Goal: Information Seeking & Learning: Find specific fact

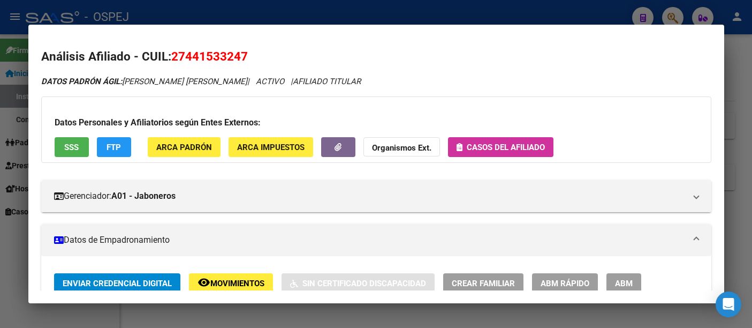
click at [338, 14] on div at bounding box center [376, 164] width 752 height 328
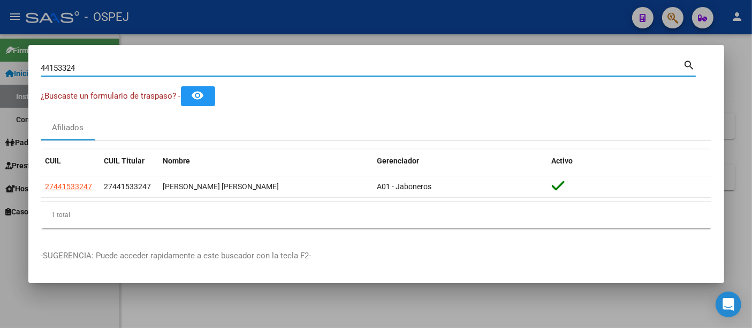
click at [275, 68] on input "44153324" at bounding box center [362, 68] width 642 height 10
type input "4"
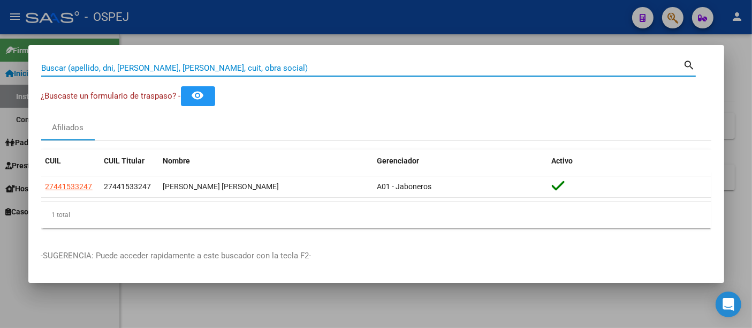
paste input "27-32387669-5"
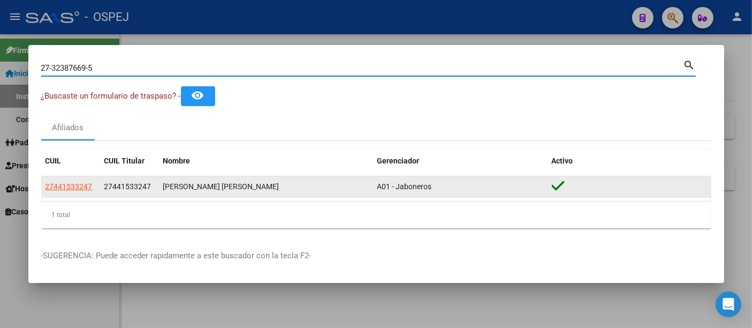
type input "27323876695"
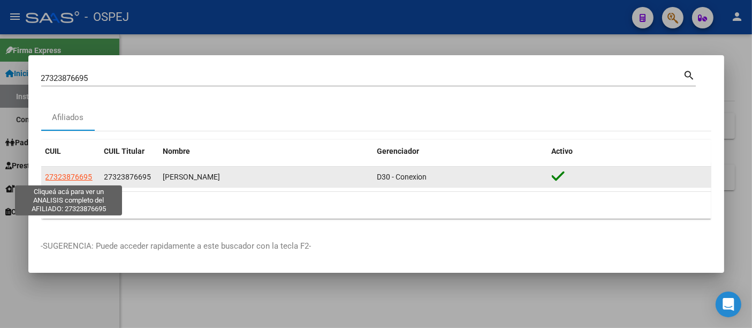
click at [84, 173] on span "27323876695" at bounding box center [68, 176] width 47 height 9
type textarea "27323876695"
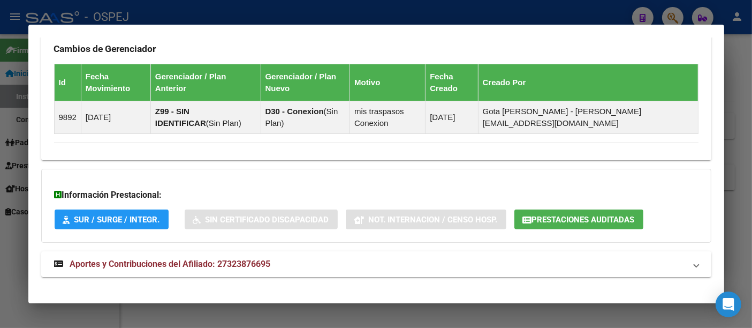
scroll to position [735, 0]
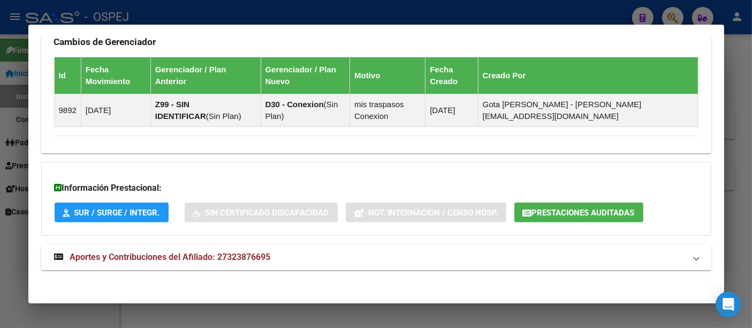
click at [248, 252] on span "Aportes y Contribuciones del Afiliado: 27323876695" at bounding box center [170, 257] width 201 height 10
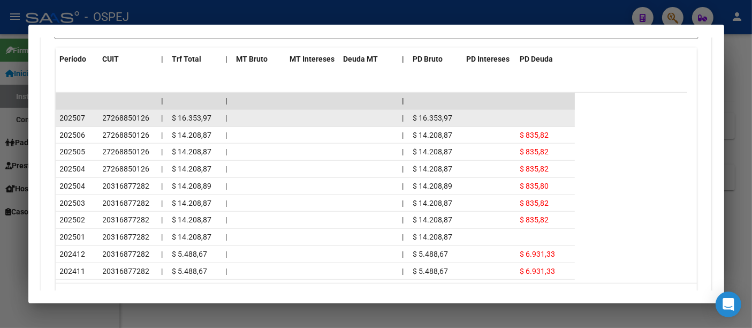
scroll to position [1152, 0]
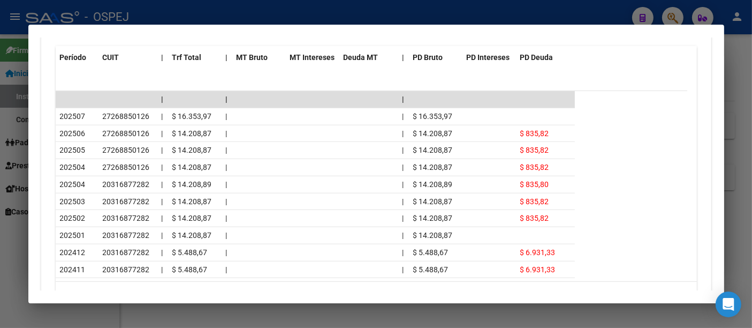
click at [356, 15] on div at bounding box center [376, 164] width 752 height 328
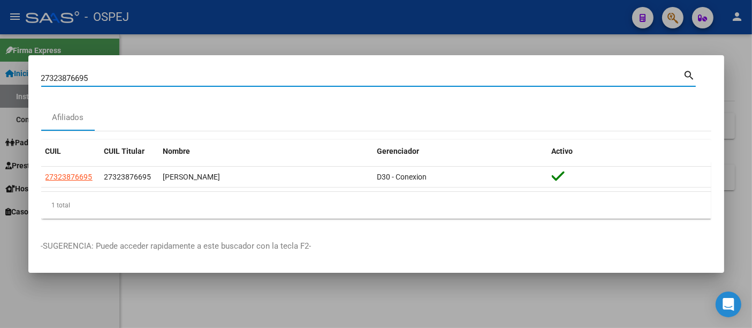
click at [318, 73] on input "27323876695" at bounding box center [362, 78] width 642 height 10
type input "2"
type input "[PERSON_NAME]"
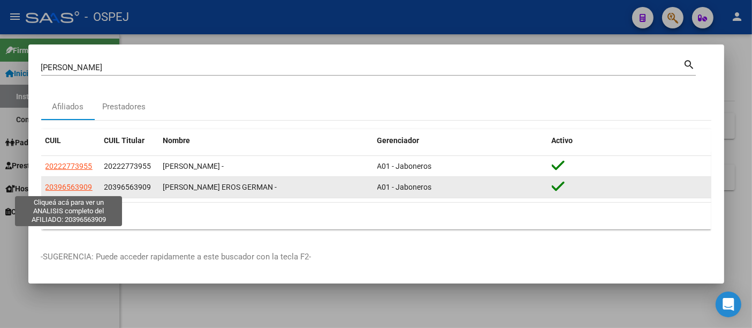
click at [76, 185] on span "20396563909" at bounding box center [68, 186] width 47 height 9
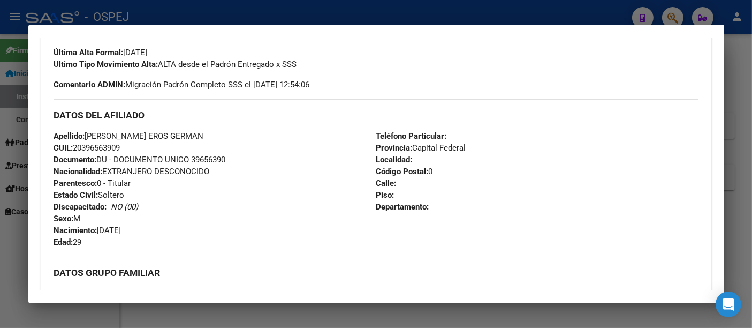
scroll to position [297, 0]
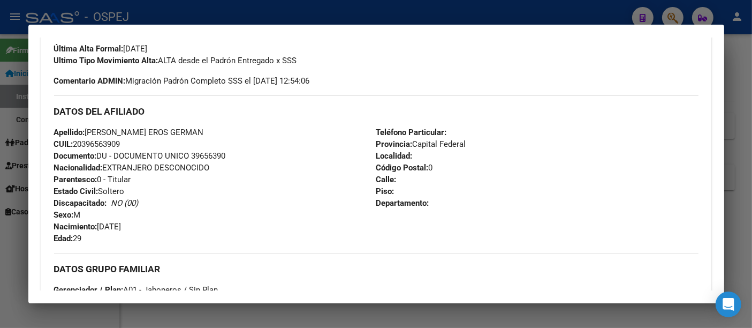
click at [103, 14] on div at bounding box center [376, 164] width 752 height 328
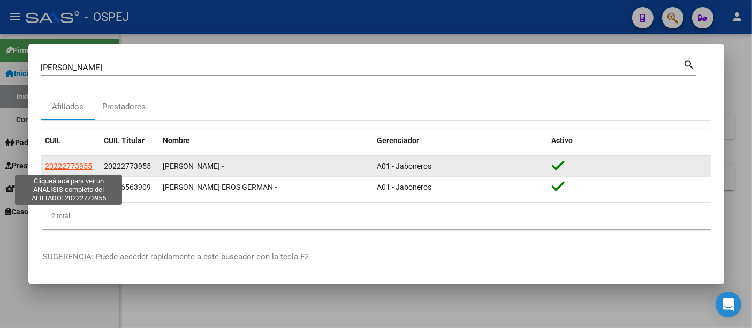
click at [78, 163] on span "20222773955" at bounding box center [68, 166] width 47 height 9
type textarea "20222773955"
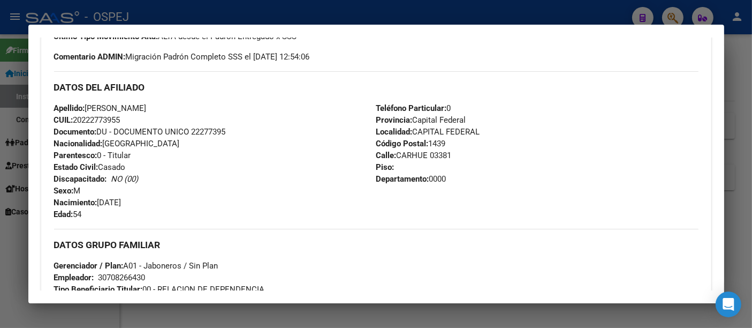
scroll to position [261, 0]
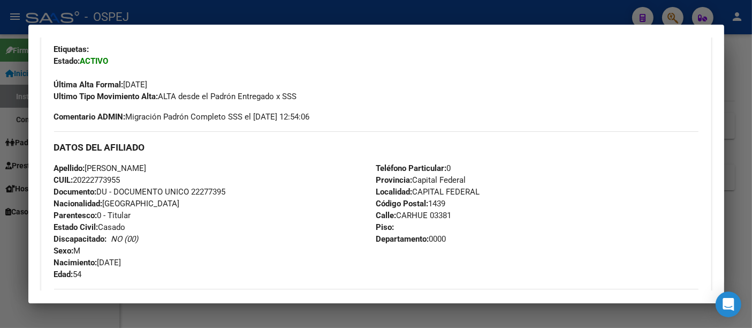
drag, startPoint x: 88, startPoint y: 164, endPoint x: 156, endPoint y: 272, distance: 127.5
click at [156, 272] on div "Apellido: [PERSON_NAME]: 20222773955 Documento: DU - DOCUMENTO UNICO 22277395 N…" at bounding box center [215, 221] width 322 height 118
copy div "[PERSON_NAME]: 20222773955 Documento: DU - DOCUMENTO UNICO 22277395 Nacionalida…"
click at [264, 10] on div at bounding box center [376, 164] width 752 height 328
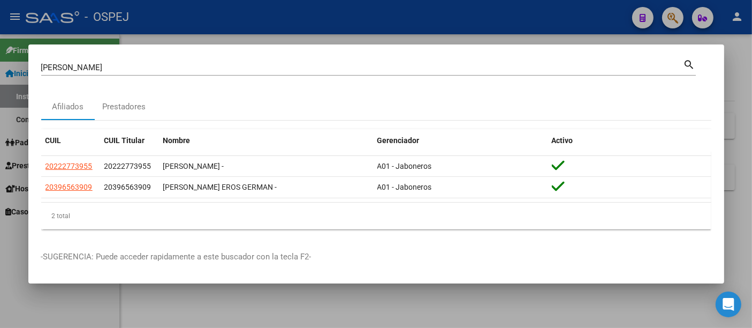
click at [206, 71] on input "[PERSON_NAME]" at bounding box center [362, 68] width 642 height 10
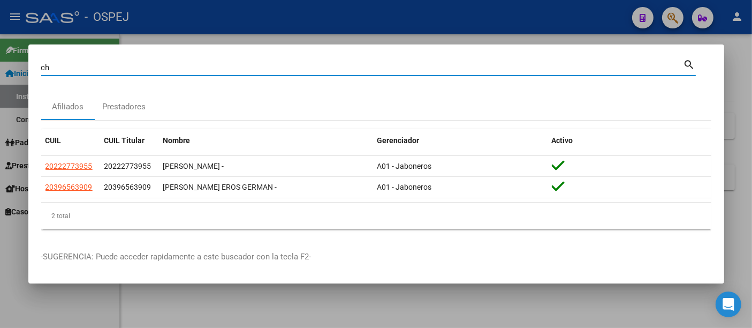
type input "c"
type input "36212241"
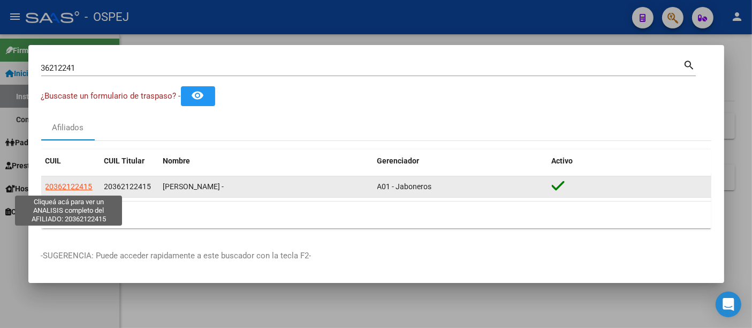
click at [80, 185] on span "20362122415" at bounding box center [68, 186] width 47 height 9
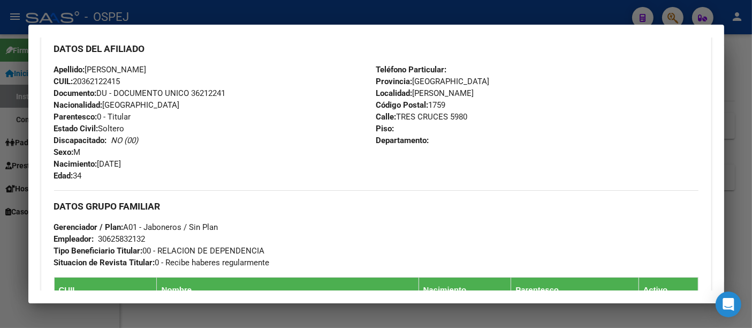
scroll to position [356, 0]
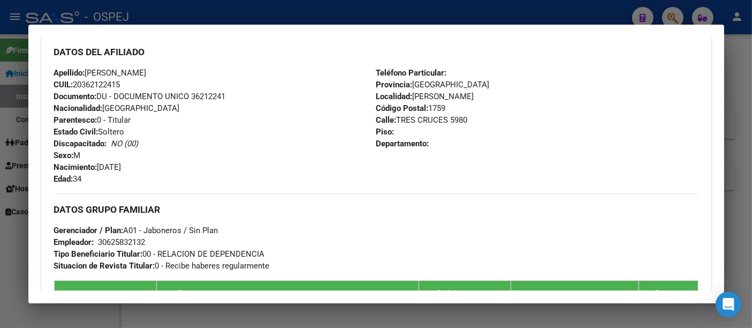
drag, startPoint x: 86, startPoint y: 71, endPoint x: 140, endPoint y: 177, distance: 119.0
click at [140, 177] on div "Apellido: [PERSON_NAME]: 20362122415 Documento: DU - DOCUMENTO UNICO 36212241 N…" at bounding box center [215, 126] width 322 height 118
copy div "[PERSON_NAME]: 20362122415 Documento: DU - DOCUMENTO UNICO 36212241 Nacionalida…"
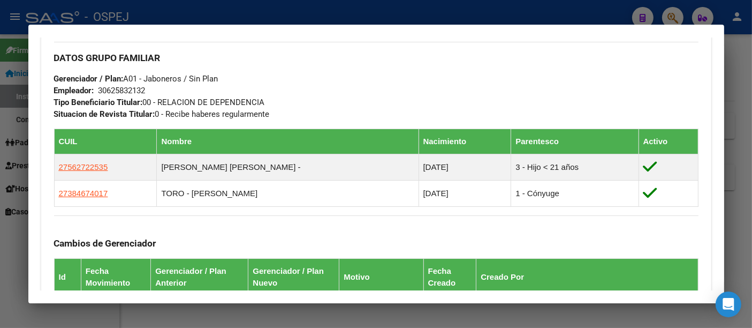
scroll to position [595, 0]
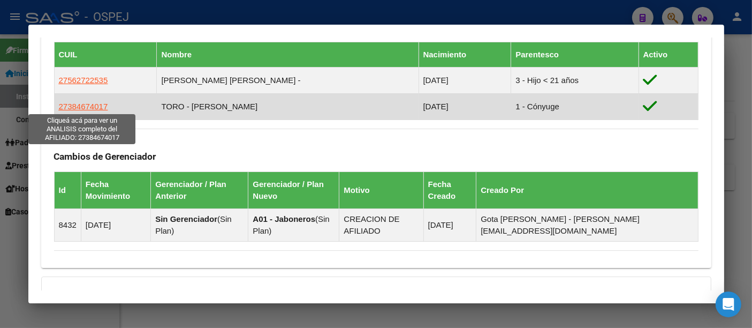
click at [88, 103] on span "27384674017" at bounding box center [83, 106] width 49 height 9
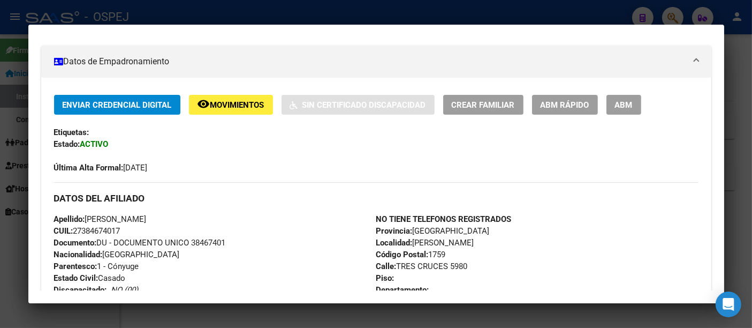
scroll to position [238, 0]
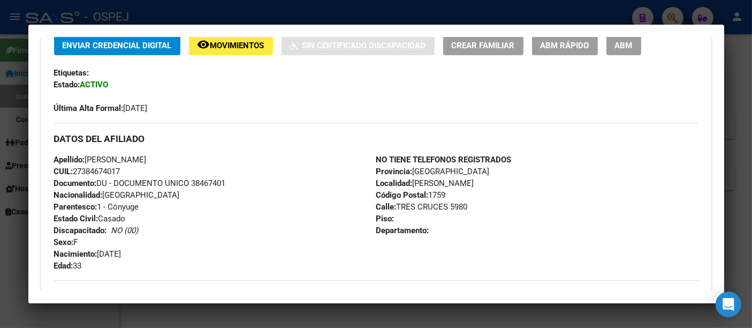
drag, startPoint x: 88, startPoint y: 159, endPoint x: 155, endPoint y: 171, distance: 67.3
click at [155, 171] on div "Apellido: [PERSON_NAME] CUIL: 27384674017 Documento: DU - DOCUMENTO UNICO 38467…" at bounding box center [215, 213] width 322 height 118
copy div "[PERSON_NAME] CUIL: 27384674017"
drag, startPoint x: 55, startPoint y: 251, endPoint x: 99, endPoint y: 268, distance: 46.9
click at [99, 268] on div "Apellido: [PERSON_NAME] CUIL: 27384674017 Documento: DU - DOCUMENTO UNICO 38467…" at bounding box center [215, 213] width 322 height 118
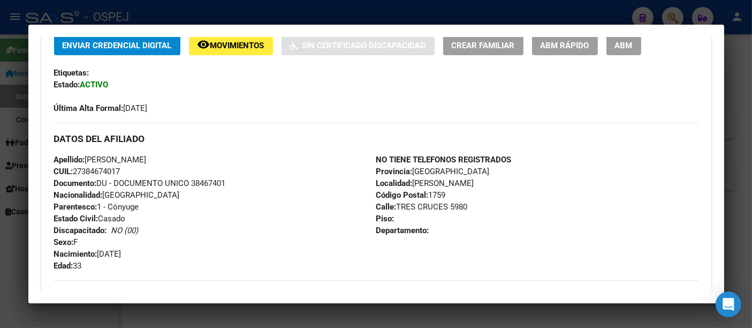
copy div "Nacimiento: [DEMOGRAPHIC_DATA] Edad: 33"
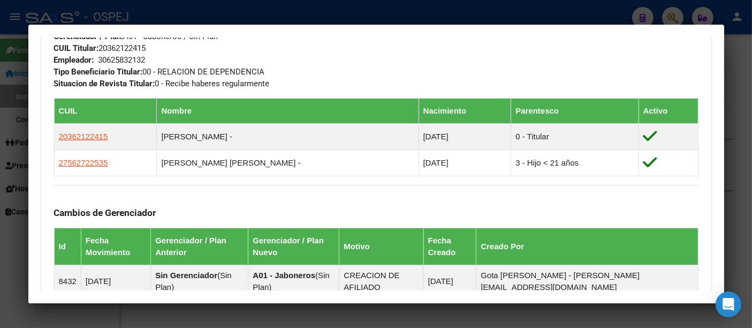
scroll to position [535, 0]
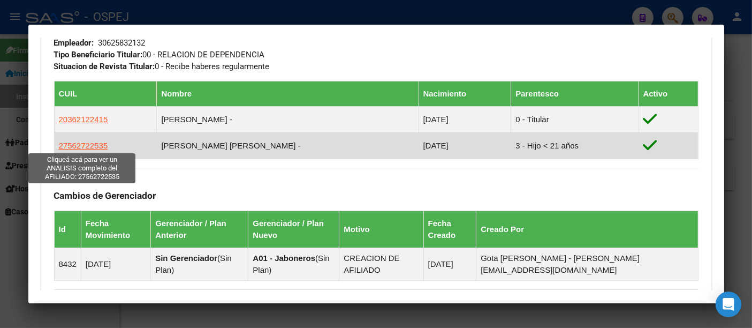
click at [99, 144] on span "27562722535" at bounding box center [83, 145] width 49 height 9
type textarea "27562722535"
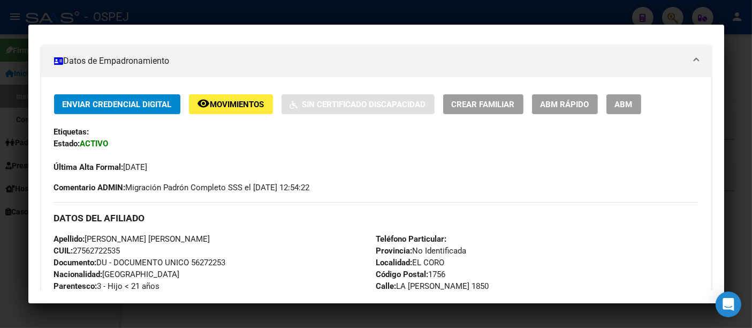
scroll to position [238, 0]
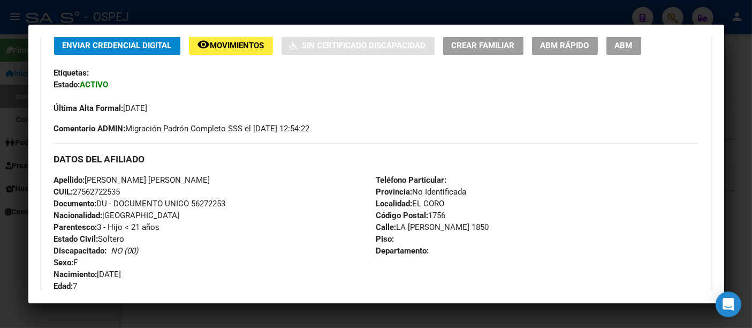
drag, startPoint x: 86, startPoint y: 178, endPoint x: 136, endPoint y: 189, distance: 50.9
click at [136, 189] on div "Apellido: [PERSON_NAME] [PERSON_NAME]: 27562722535 Documento: DU - DOCUMENTO UN…" at bounding box center [215, 233] width 322 height 118
drag, startPoint x: 102, startPoint y: 182, endPoint x: 481, endPoint y: 248, distance: 384.1
click at [534, 263] on div "Teléfono Particular: Provincia: No Identificada Localidad: EL CORO Código Posta…" at bounding box center [537, 233] width 322 height 118
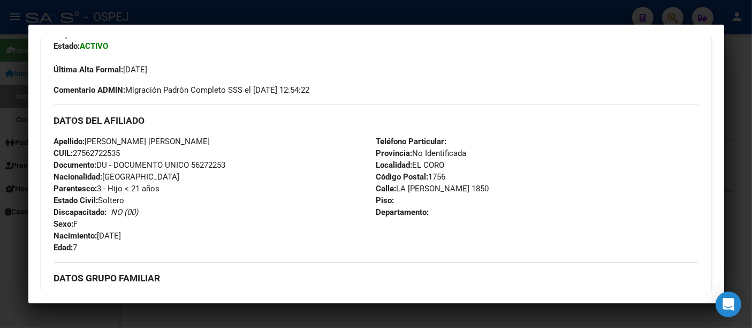
scroll to position [283, 0]
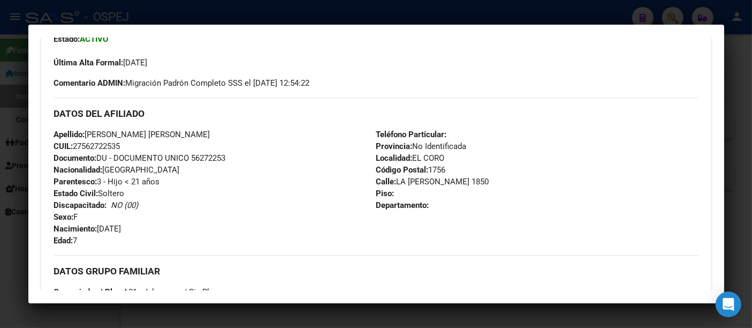
drag, startPoint x: 87, startPoint y: 180, endPoint x: 131, endPoint y: 245, distance: 78.5
click at [131, 245] on div "Apellido: [PERSON_NAME] [PERSON_NAME]: 27562722535 Documento: DU - DOCUMENTO UN…" at bounding box center [215, 187] width 322 height 118
copy div "[PERSON_NAME] [PERSON_NAME]: 27562722535 Documento: DU - DOCUMENTO UNICO 562722…"
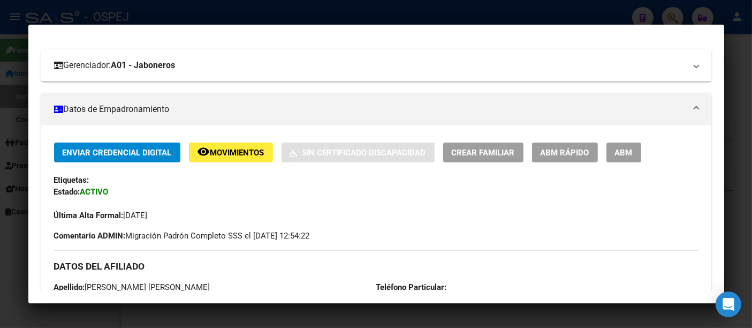
scroll to position [0, 0]
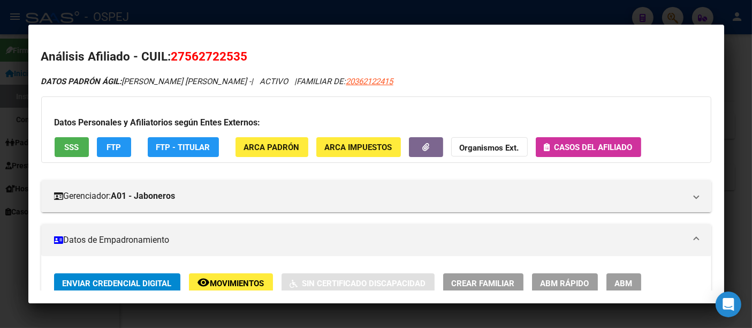
click at [335, 16] on div at bounding box center [376, 164] width 752 height 328
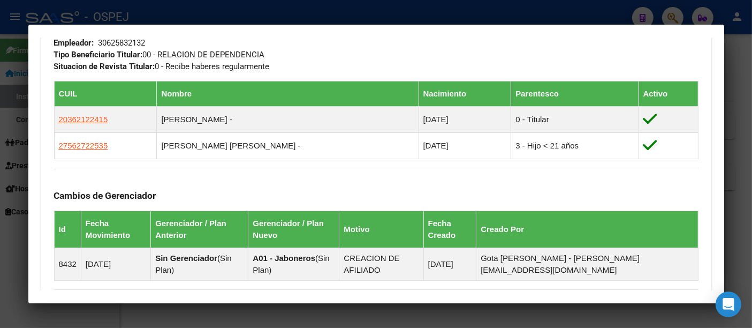
click at [255, 8] on div at bounding box center [376, 164] width 752 height 328
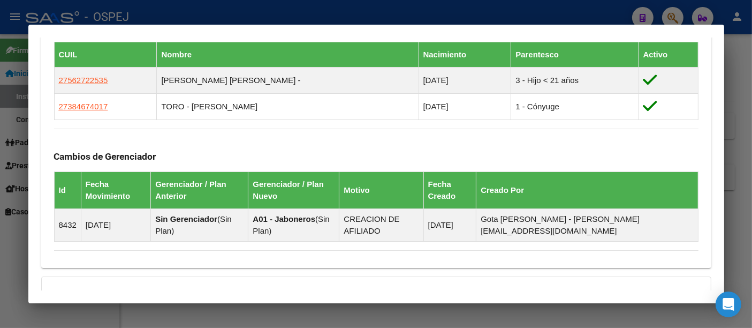
click at [242, 3] on div at bounding box center [376, 164] width 752 height 328
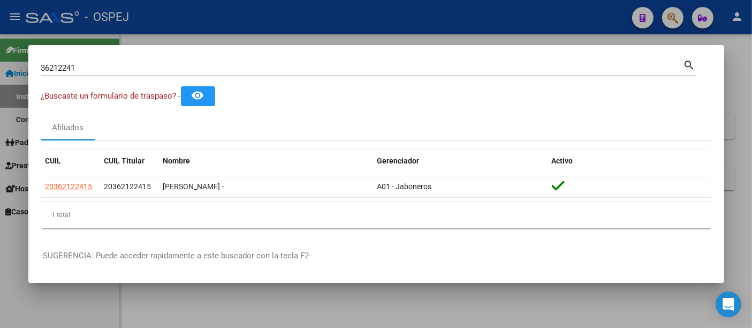
click at [184, 72] on input "36212241" at bounding box center [362, 68] width 642 height 10
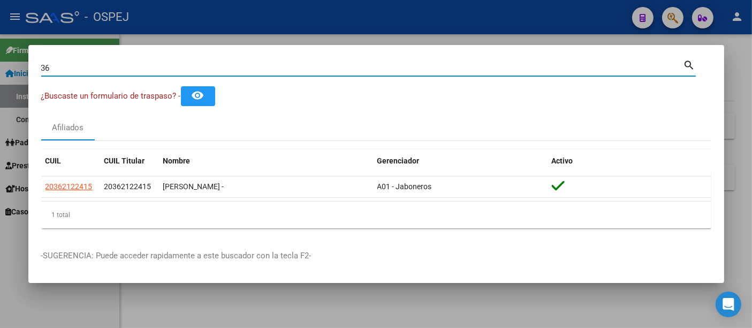
type input "3"
type input "36212241"
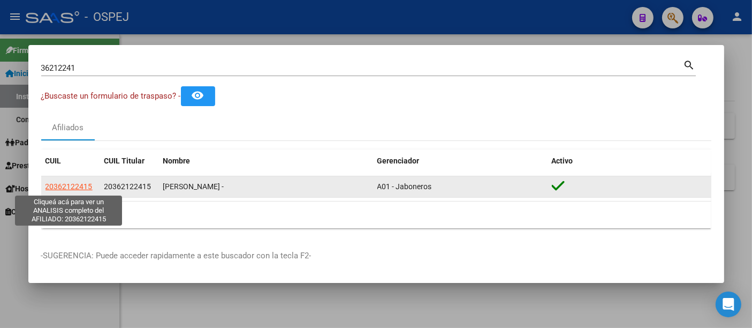
click at [63, 182] on span "20362122415" at bounding box center [68, 186] width 47 height 9
type textarea "20362122415"
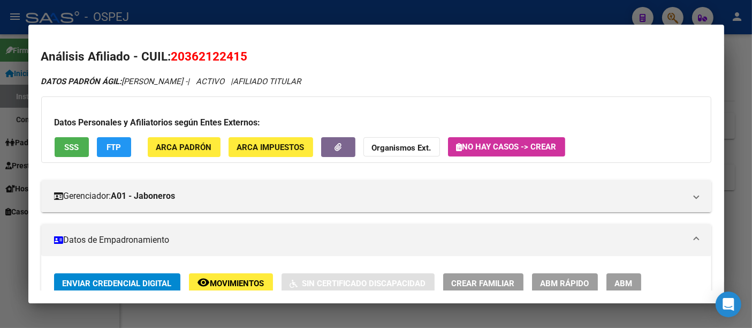
click at [288, 17] on div at bounding box center [376, 164] width 752 height 328
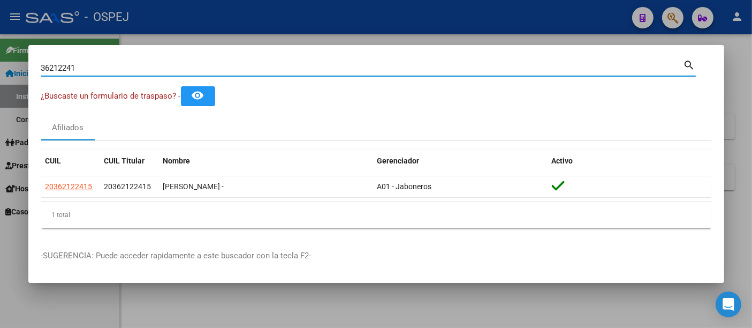
click at [233, 72] on input "36212241" at bounding box center [362, 68] width 642 height 10
type input "3"
type input "39656390"
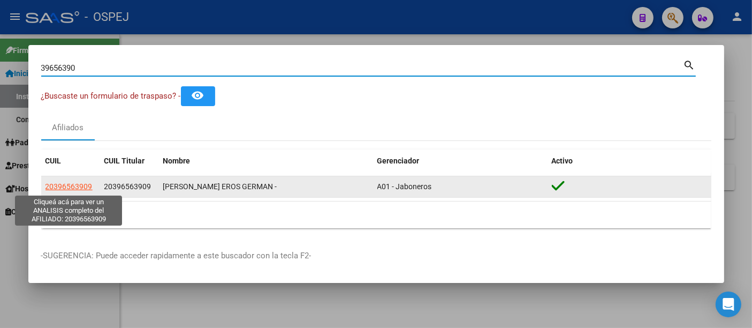
click at [78, 188] on span "20396563909" at bounding box center [68, 186] width 47 height 9
type textarea "20396563909"
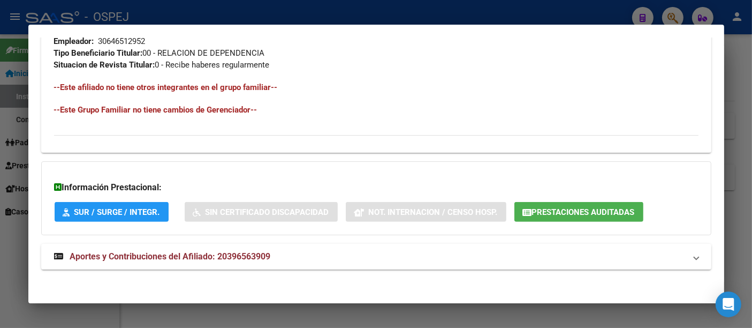
scroll to position [559, 0]
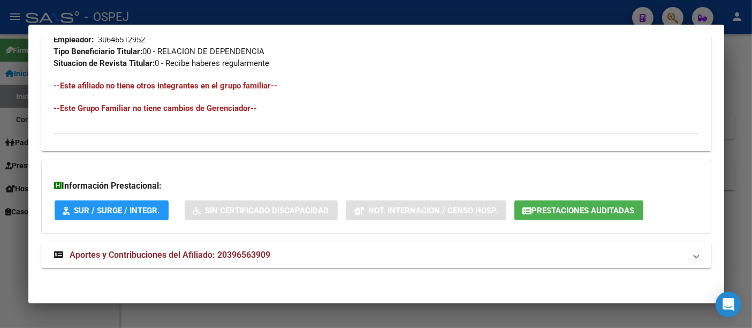
click at [249, 251] on span "Aportes y Contribuciones del Afiliado: 20396563909" at bounding box center [170, 254] width 201 height 10
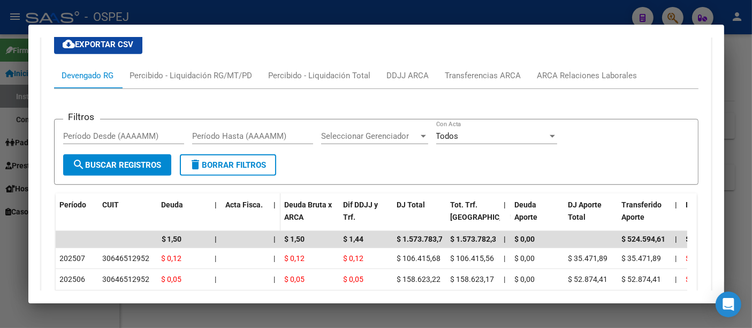
scroll to position [843, 0]
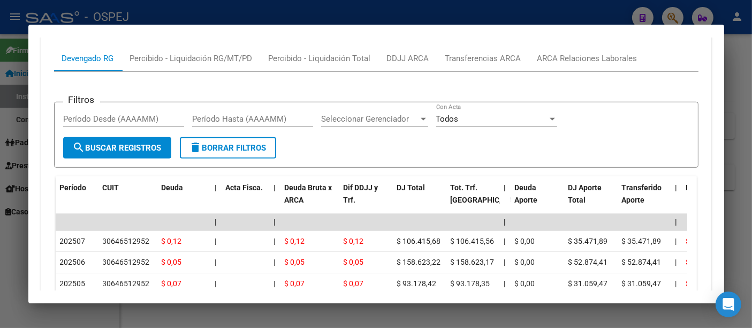
click at [325, 11] on div at bounding box center [376, 164] width 752 height 328
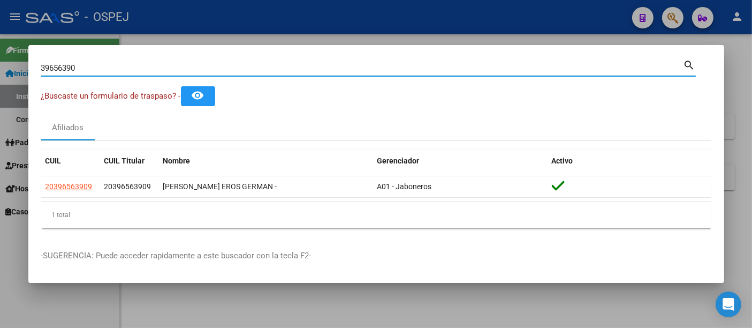
click at [195, 69] on input "39656390" at bounding box center [362, 68] width 642 height 10
type input "3"
type input "[PERSON_NAME]"
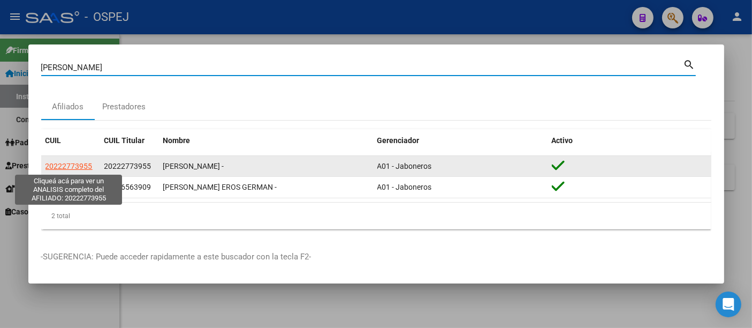
click at [78, 165] on span "20222773955" at bounding box center [68, 166] width 47 height 9
type textarea "20222773955"
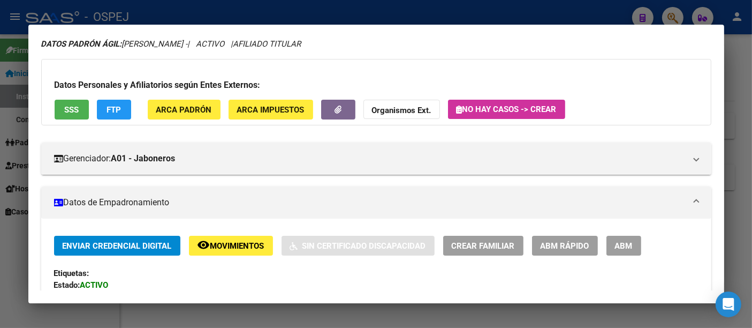
scroll to position [0, 0]
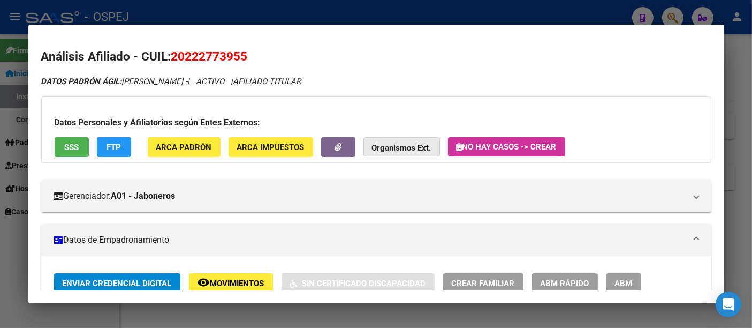
click at [401, 147] on strong "Organismos Ext." at bounding box center [401, 148] width 59 height 10
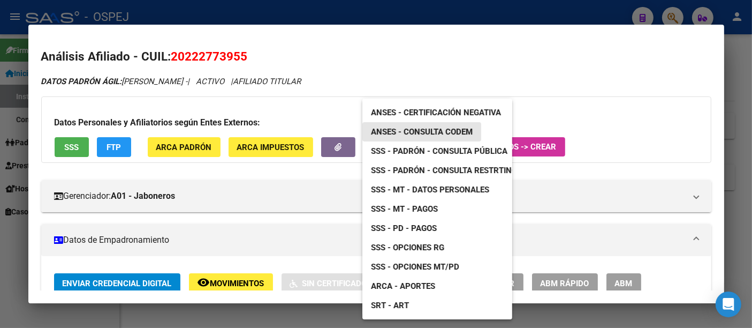
click at [420, 129] on span "ANSES - Consulta CODEM" at bounding box center [422, 132] width 102 height 10
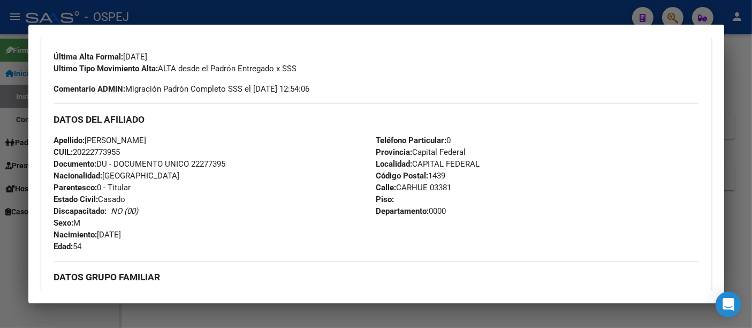
scroll to position [297, 0]
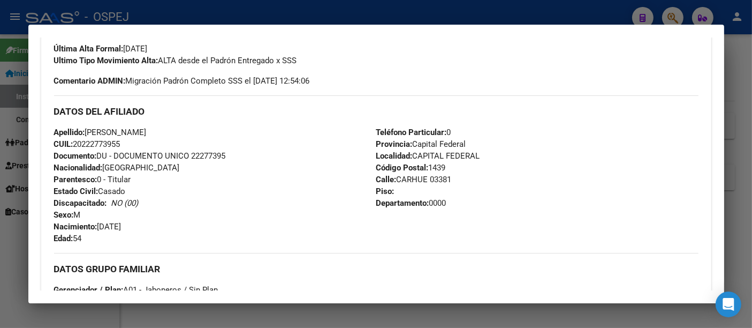
drag, startPoint x: 85, startPoint y: 131, endPoint x: 126, endPoint y: 143, distance: 43.5
click at [126, 143] on div "Apellido: [PERSON_NAME]: 20222773955 Documento: DU - DOCUMENTO UNICO 22277395 N…" at bounding box center [215, 185] width 322 height 118
copy div "[PERSON_NAME]: 20222773955"
drag, startPoint x: 97, startPoint y: 225, endPoint x: 126, endPoint y: 236, distance: 30.3
click at [126, 236] on div "Apellido: [PERSON_NAME]: 20222773955 Documento: DU - DOCUMENTO UNICO 22277395 N…" at bounding box center [215, 185] width 322 height 118
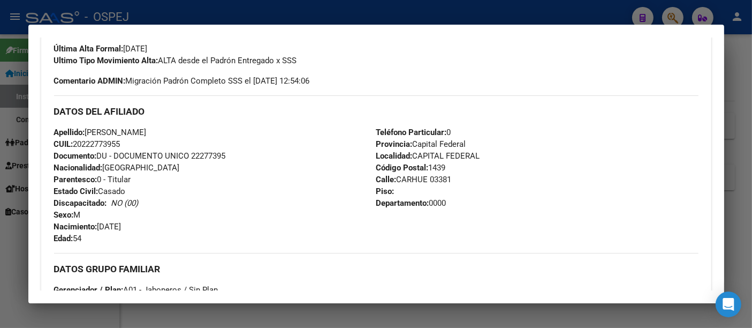
copy div "[DATE] Edad: 54"
click at [309, 16] on div at bounding box center [376, 164] width 752 height 328
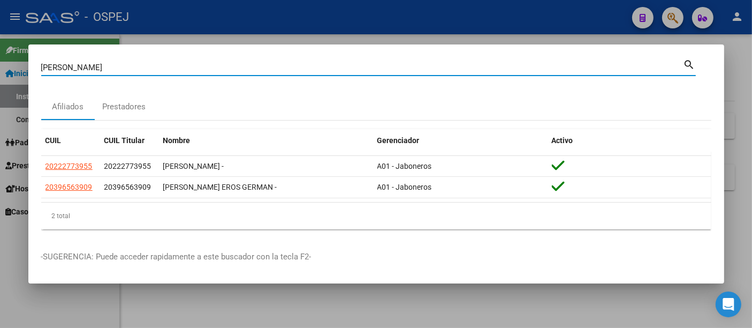
click at [246, 66] on input "[PERSON_NAME]" at bounding box center [362, 68] width 642 height 10
type input "c"
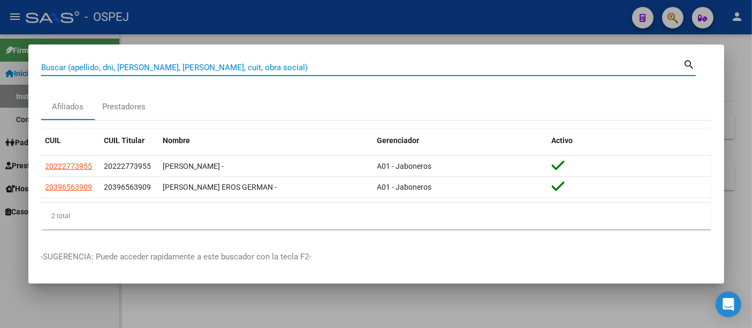
paste input "27322626423"
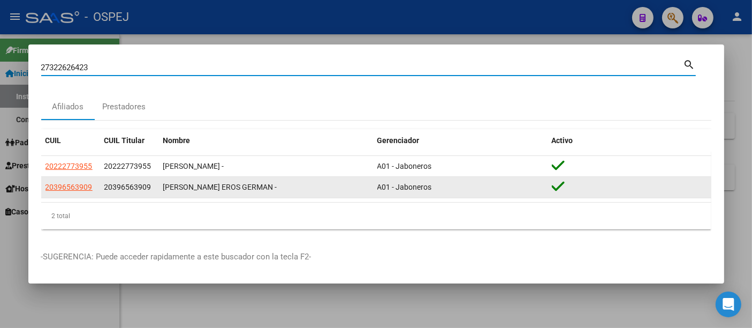
type input "27322626423"
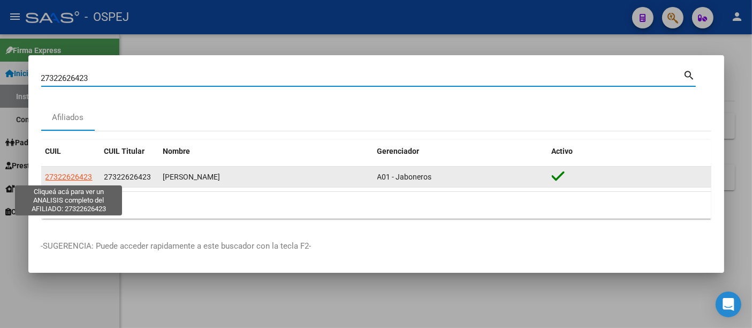
click at [76, 173] on span "27322626423" at bounding box center [68, 176] width 47 height 9
type textarea "27322626423"
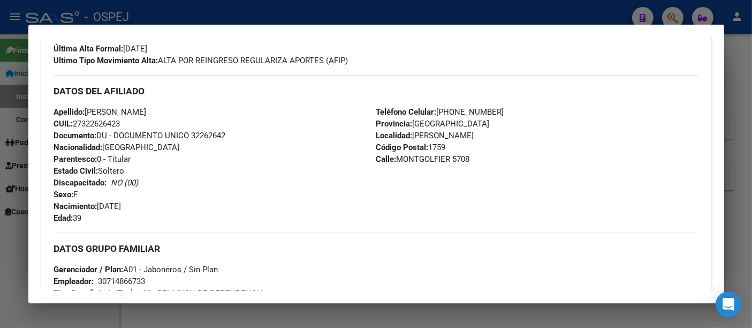
click at [241, 13] on div at bounding box center [376, 164] width 752 height 328
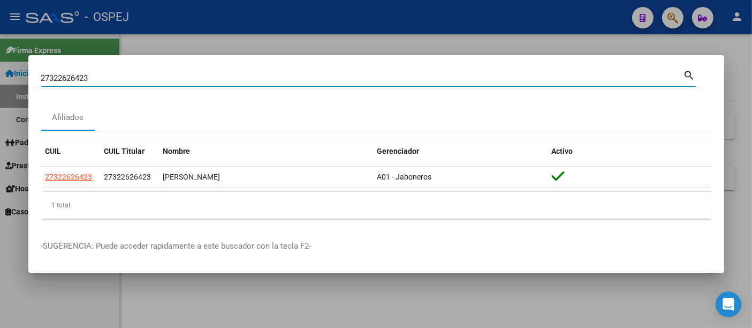
click at [185, 80] on input "27322626423" at bounding box center [362, 78] width 642 height 10
type input "2"
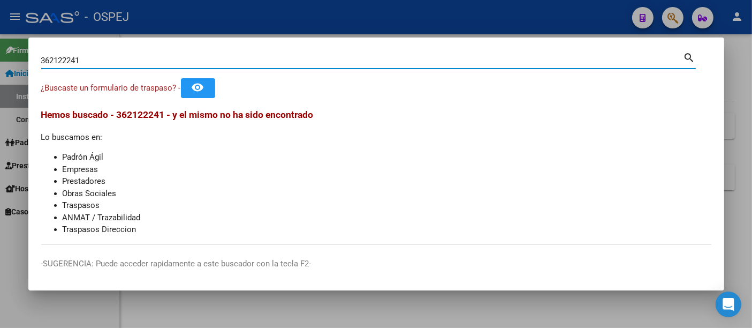
click at [71, 64] on input "362122241" at bounding box center [362, 61] width 642 height 10
type input "36212241"
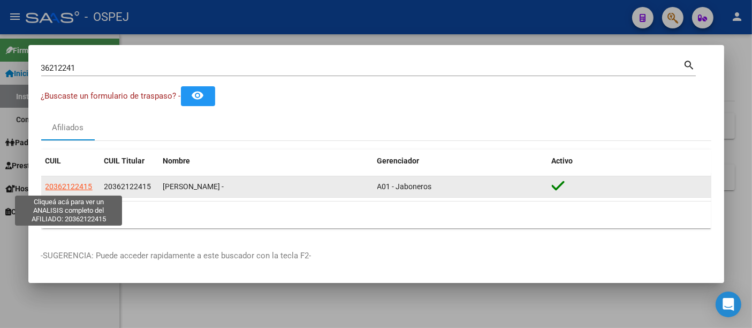
click at [56, 188] on span "20362122415" at bounding box center [68, 186] width 47 height 9
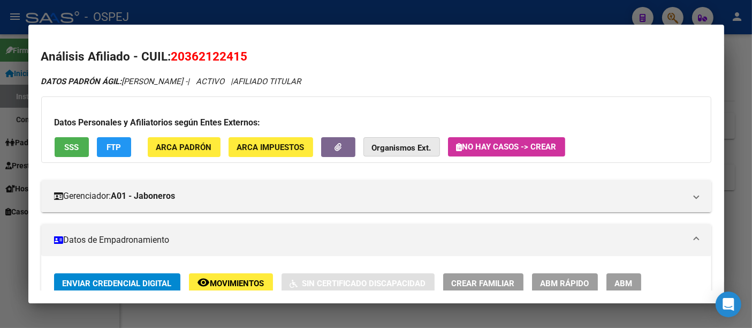
click at [385, 143] on strong "Organismos Ext." at bounding box center [401, 148] width 59 height 10
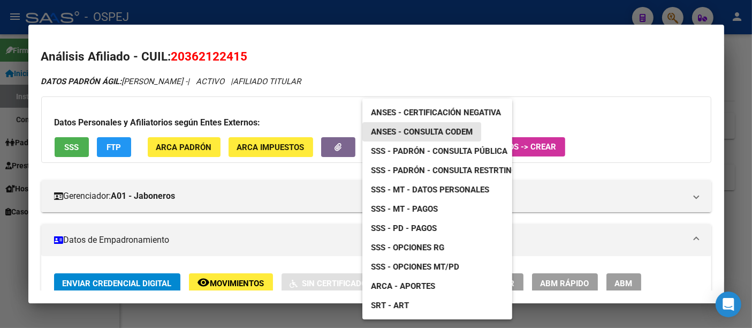
click at [417, 130] on span "ANSES - Consulta CODEM" at bounding box center [422, 132] width 102 height 10
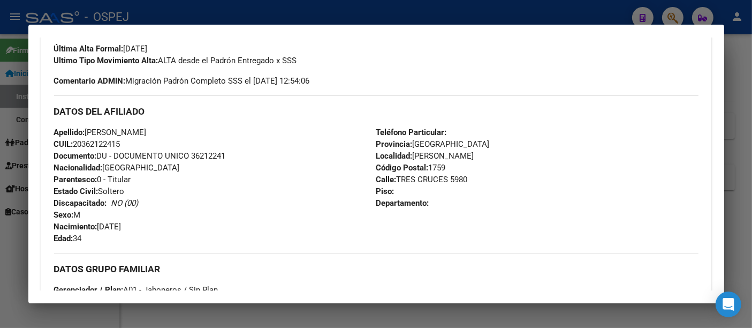
click at [101, 143] on span "CUIL: 20362122415" at bounding box center [87, 144] width 66 height 10
copy span "20362122415"
drag, startPoint x: 87, startPoint y: 131, endPoint x: 131, endPoint y: 141, distance: 45.6
click at [131, 141] on div "Apellido: [PERSON_NAME]: 20362122415 Documento: DU - DOCUMENTO UNICO 36212241 N…" at bounding box center [215, 185] width 322 height 118
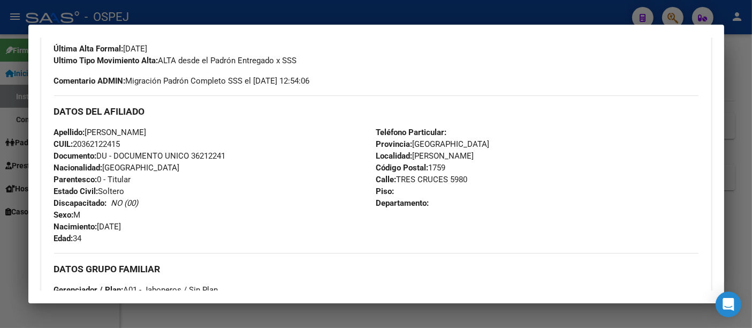
copy div "[PERSON_NAME]: 20362122415"
drag, startPoint x: 100, startPoint y: 226, endPoint x: 153, endPoint y: 229, distance: 53.0
click at [153, 229] on div "Apellido: [PERSON_NAME]: 20362122415 Documento: DU - DOCUMENTO UNICO 36212241 N…" at bounding box center [215, 185] width 322 height 118
copy span "[DATE]"
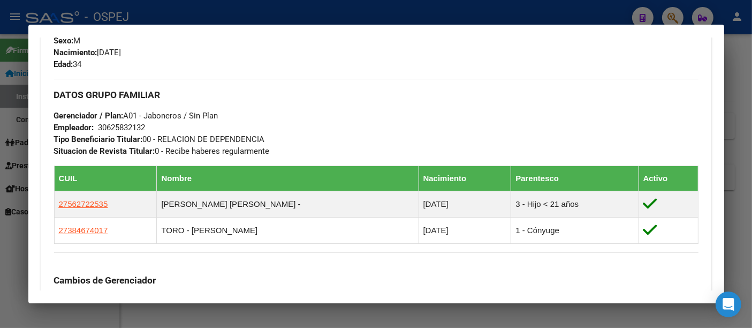
scroll to position [535, 0]
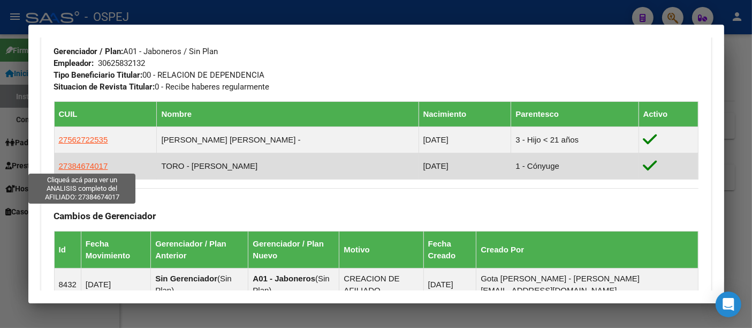
click at [87, 164] on span "27384674017" at bounding box center [83, 165] width 49 height 9
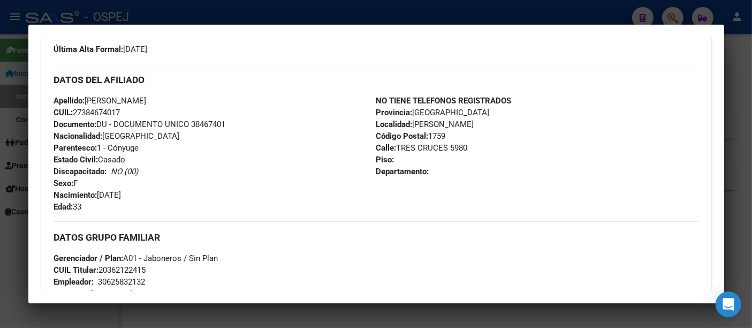
scroll to position [297, 0]
drag, startPoint x: 87, startPoint y: 97, endPoint x: 130, endPoint y: 112, distance: 45.2
click at [130, 112] on div "Apellido: [PERSON_NAME] CUIL: 27384674017 Documento: DU - DOCUMENTO UNICO 38467…" at bounding box center [215, 153] width 322 height 118
drag, startPoint x: 99, startPoint y: 196, endPoint x: 146, endPoint y: 200, distance: 46.7
click at [146, 197] on div "Apellido: [PERSON_NAME] CUIL: 27384674017 Documento: DU - DOCUMENTO UNICO 38467…" at bounding box center [215, 153] width 322 height 118
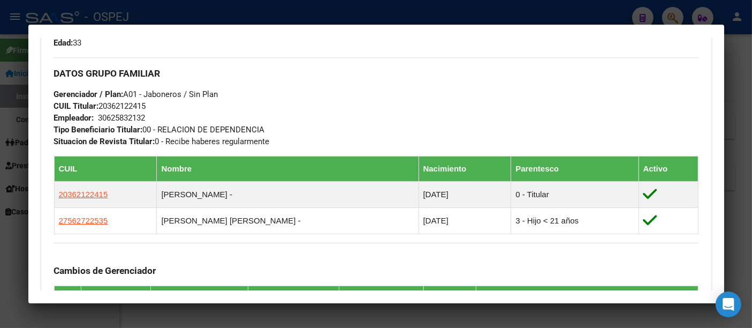
scroll to position [475, 0]
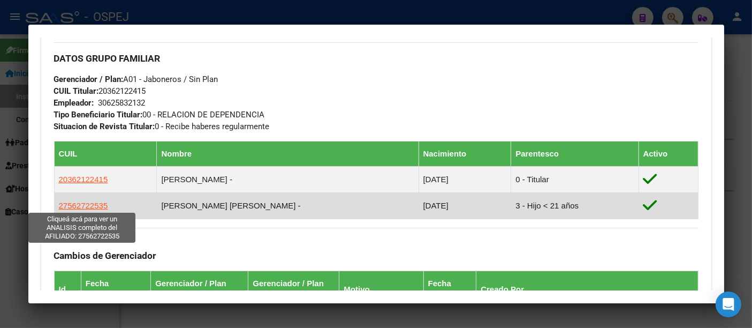
click at [95, 202] on span "27562722535" at bounding box center [83, 205] width 49 height 9
type textarea "27562722535"
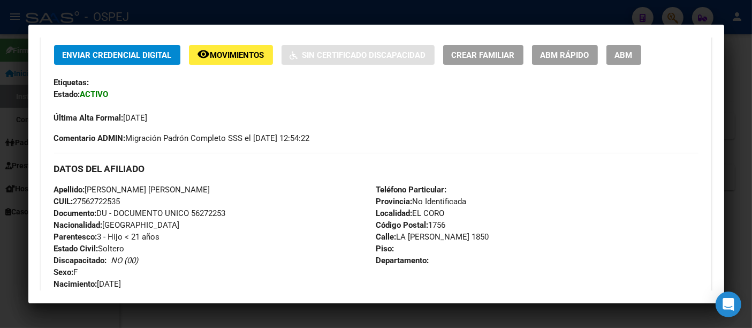
scroll to position [297, 0]
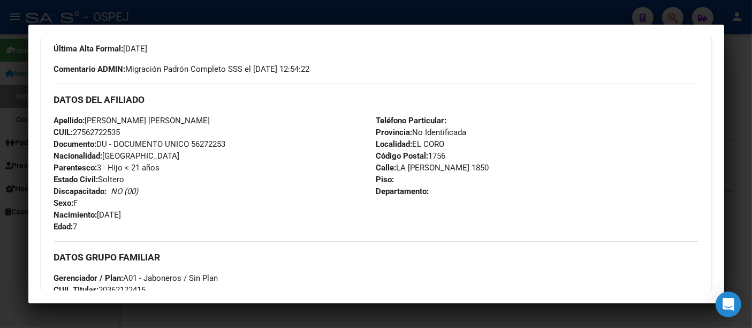
drag, startPoint x: 86, startPoint y: 119, endPoint x: 133, endPoint y: 132, distance: 48.3
click at [133, 132] on div "Apellido: [PERSON_NAME] [PERSON_NAME]: 27562722535 Documento: DU - DOCUMENTO UN…" at bounding box center [215, 174] width 322 height 118
drag, startPoint x: 99, startPoint y: 215, endPoint x: 147, endPoint y: 215, distance: 47.6
click at [147, 215] on div "Apellido: [PERSON_NAME] [PERSON_NAME]: 27562722535 Documento: DU - DOCUMENTO UN…" at bounding box center [215, 174] width 322 height 118
